Goal: Task Accomplishment & Management: Use online tool/utility

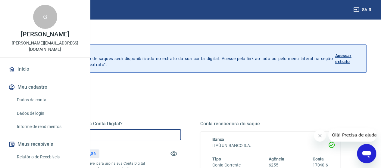
click at [156, 131] on input "R$ 0,00" at bounding box center [111, 134] width 140 height 11
type input "R$ 0,00"
click at [160, 105] on div "Quanto deseja sacar da Conta Digital? R$ 0,00 ​ Saldo total*: R$ 9.761,86 *Corr…" at bounding box center [190, 164] width 313 height 140
